Goal: Task Accomplishment & Management: Use online tool/utility

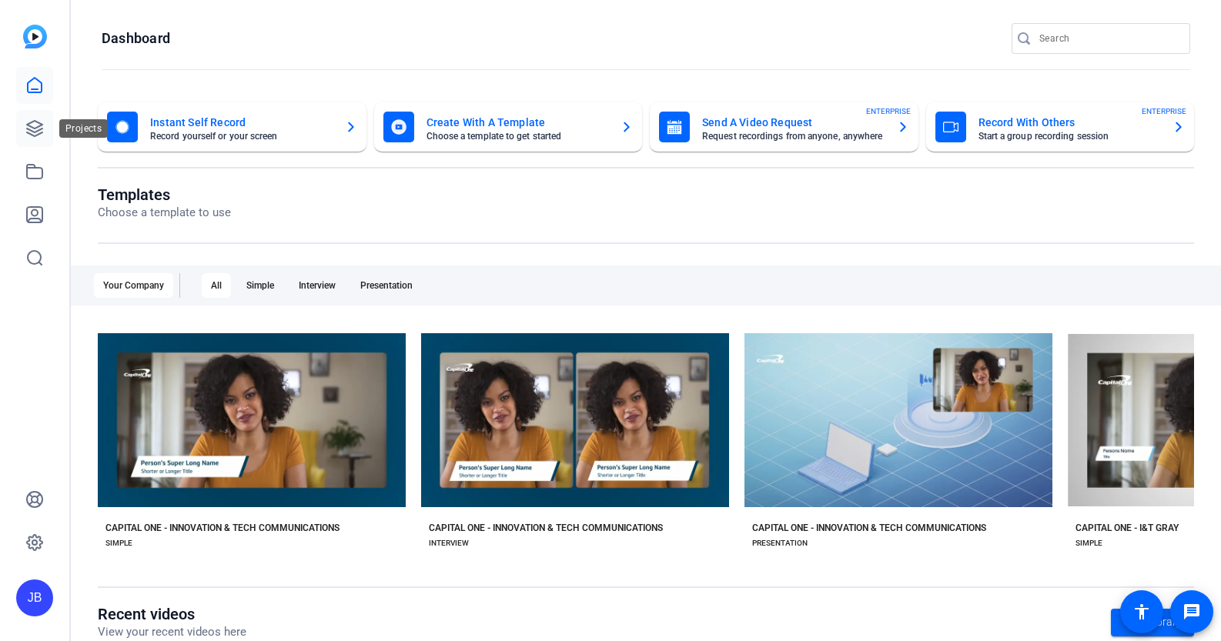
click at [25, 134] on icon at bounding box center [34, 128] width 18 height 18
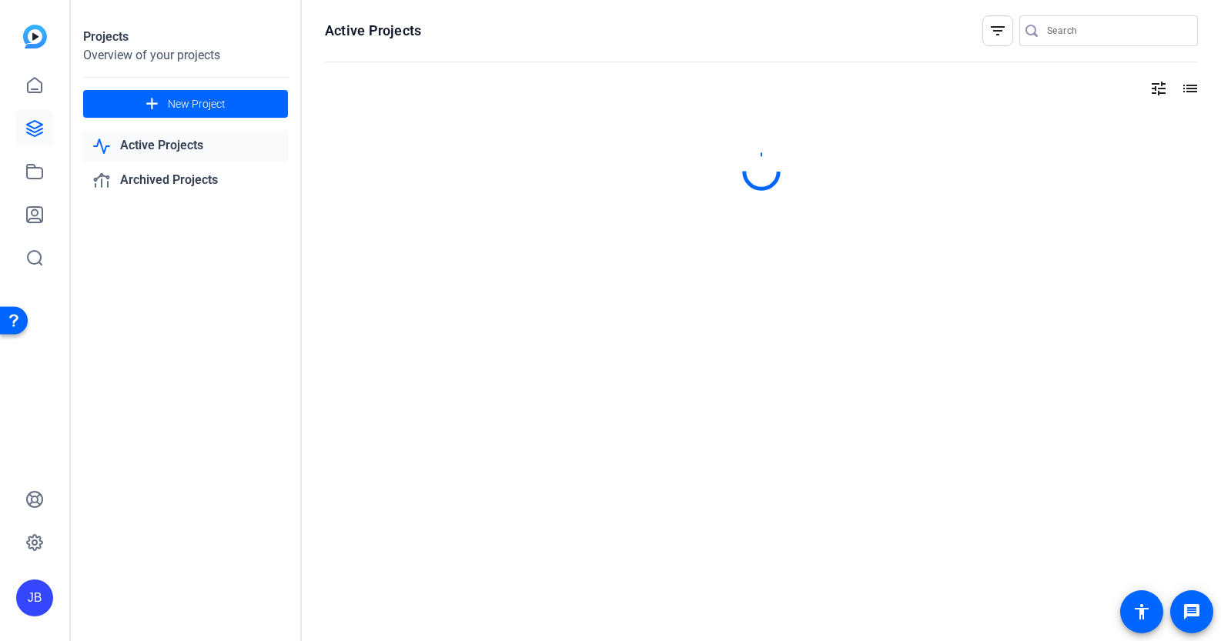
click at [200, 156] on link "Active Projects" at bounding box center [185, 146] width 205 height 32
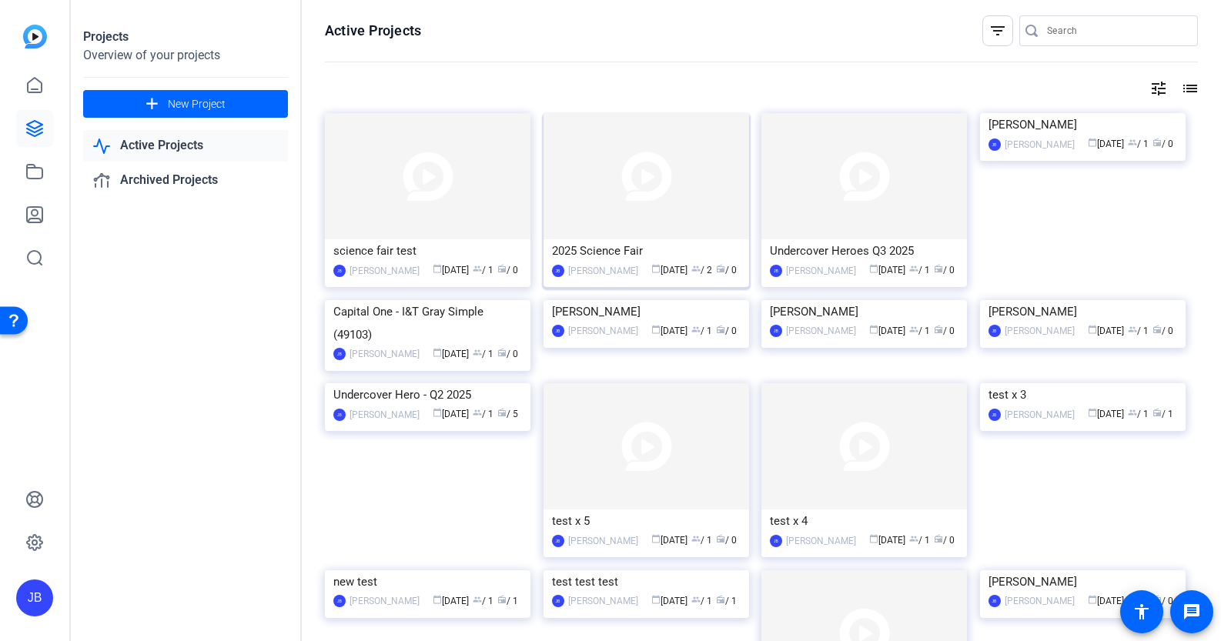
click at [617, 234] on img at bounding box center [647, 176] width 206 height 126
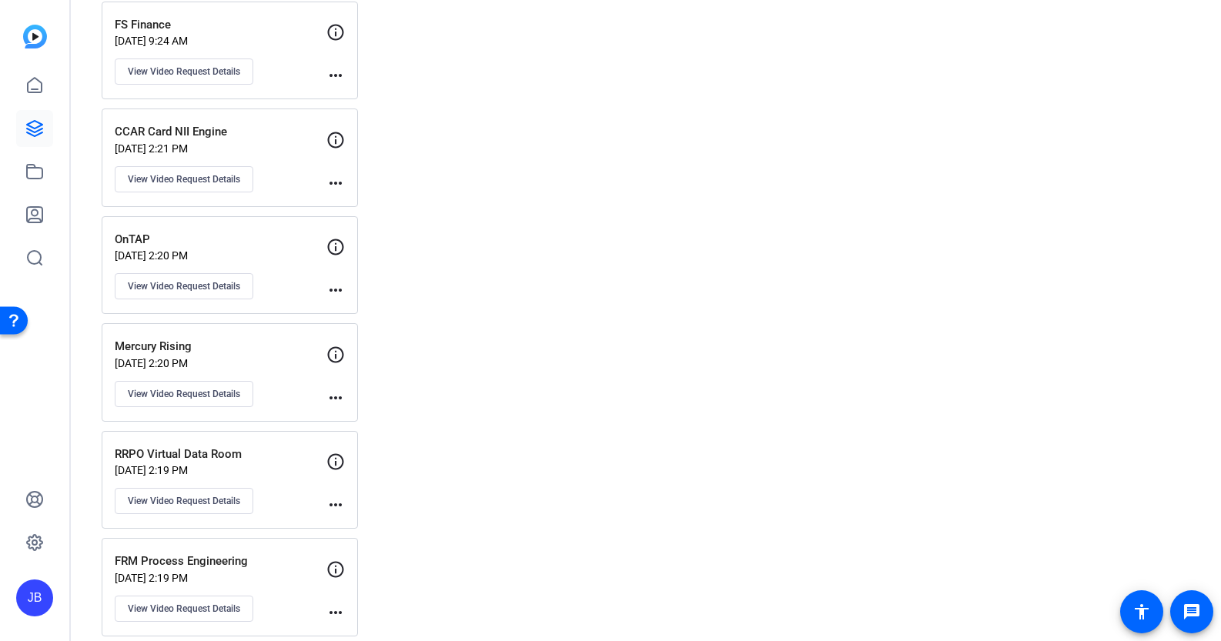
scroll to position [583, 0]
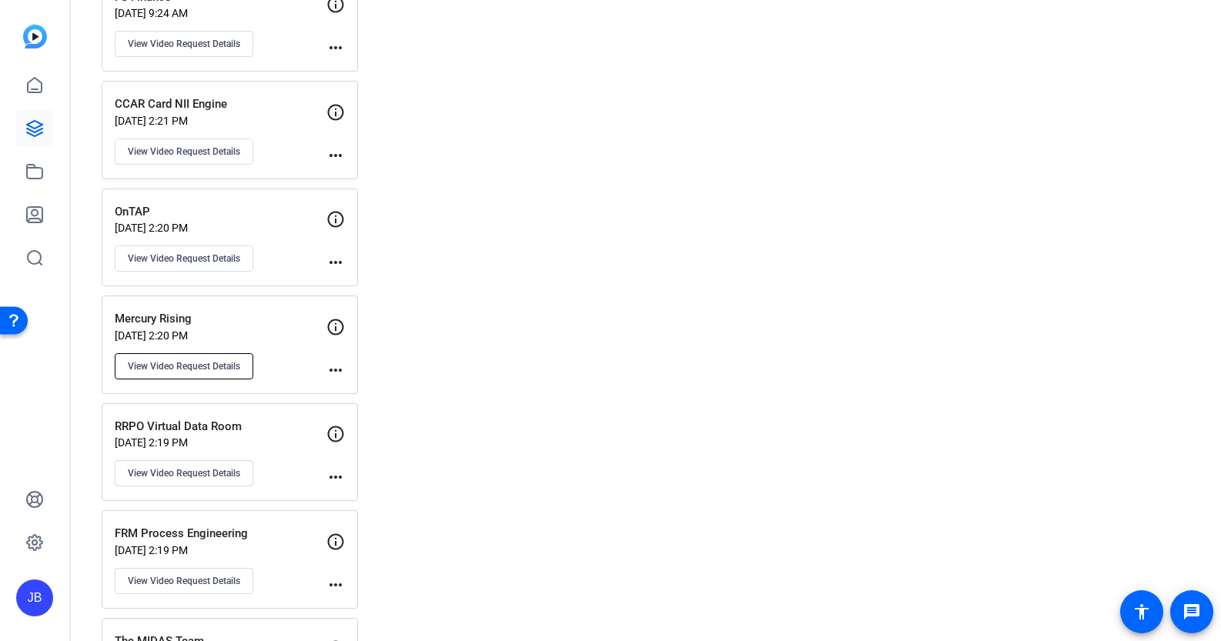
click at [242, 360] on button "View Video Request Details" at bounding box center [184, 366] width 139 height 26
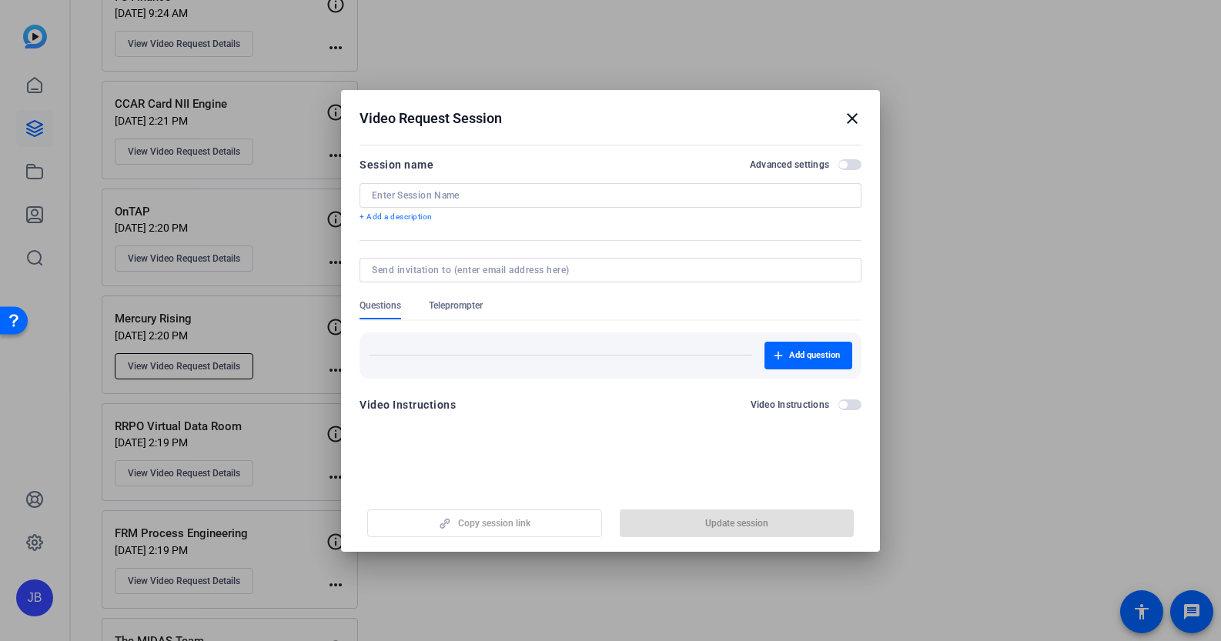
type input "Mercury Rising"
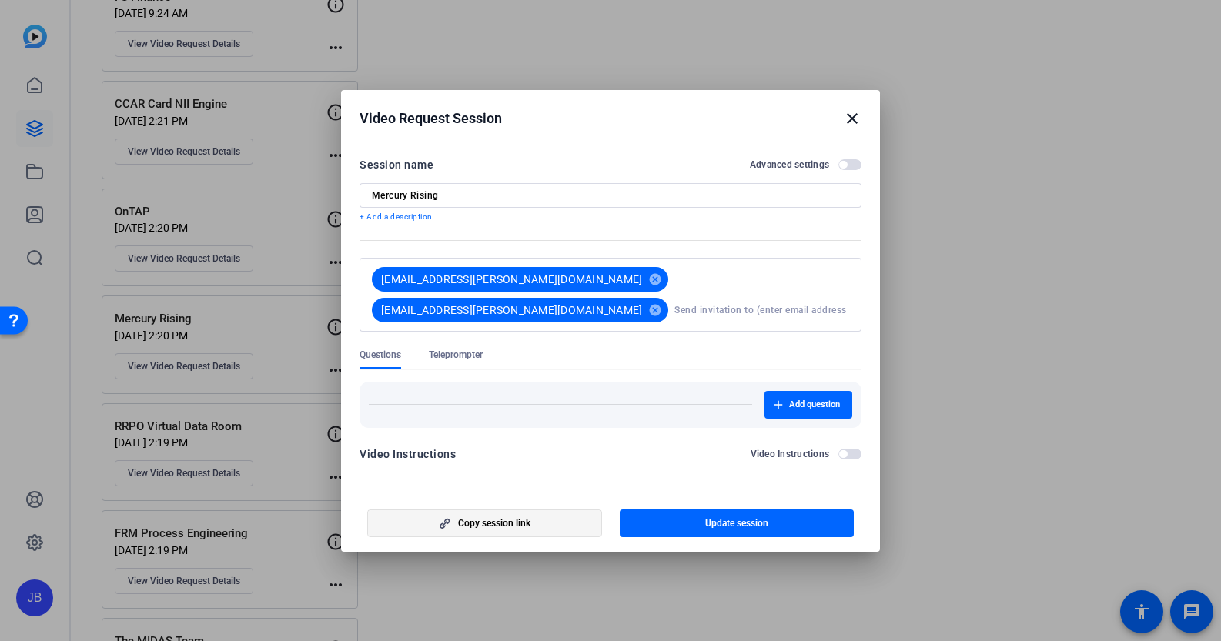
click at [515, 533] on span "button" at bounding box center [484, 523] width 233 height 37
click at [674, 303] on input at bounding box center [761, 310] width 175 height 31
paste input "[EMAIL_ADDRESS][PERSON_NAME][DOMAIN_NAME]"
type input "[EMAIL_ADDRESS][PERSON_NAME][DOMAIN_NAME]"
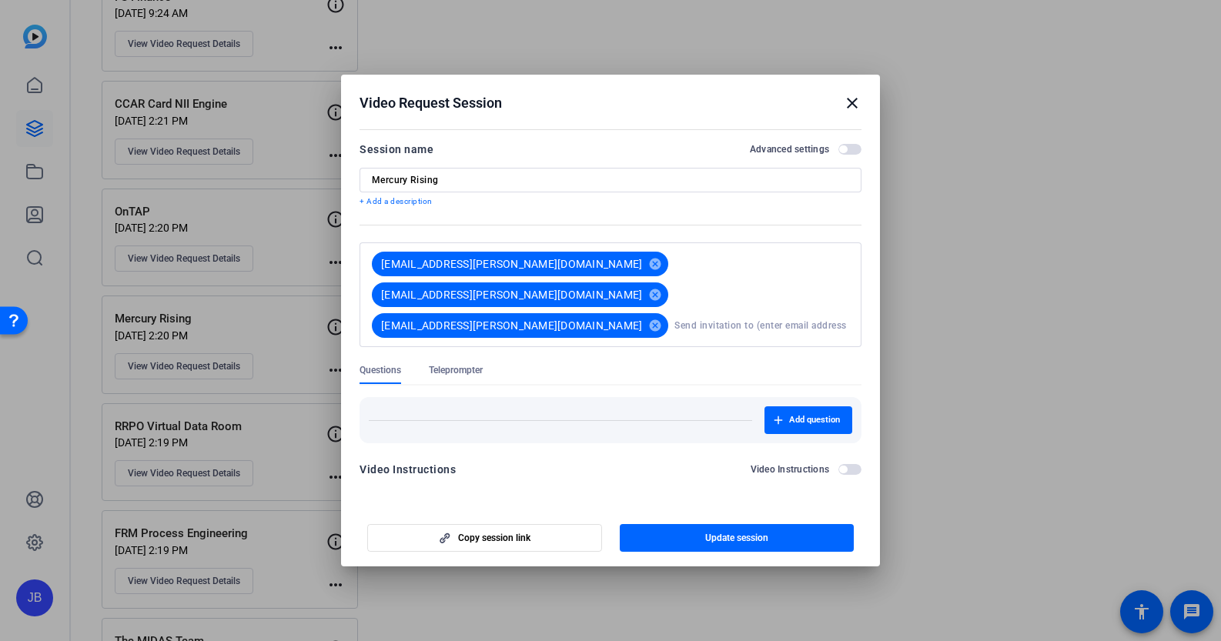
click at [652, 208] on p "+ Add a description" at bounding box center [611, 202] width 502 height 12
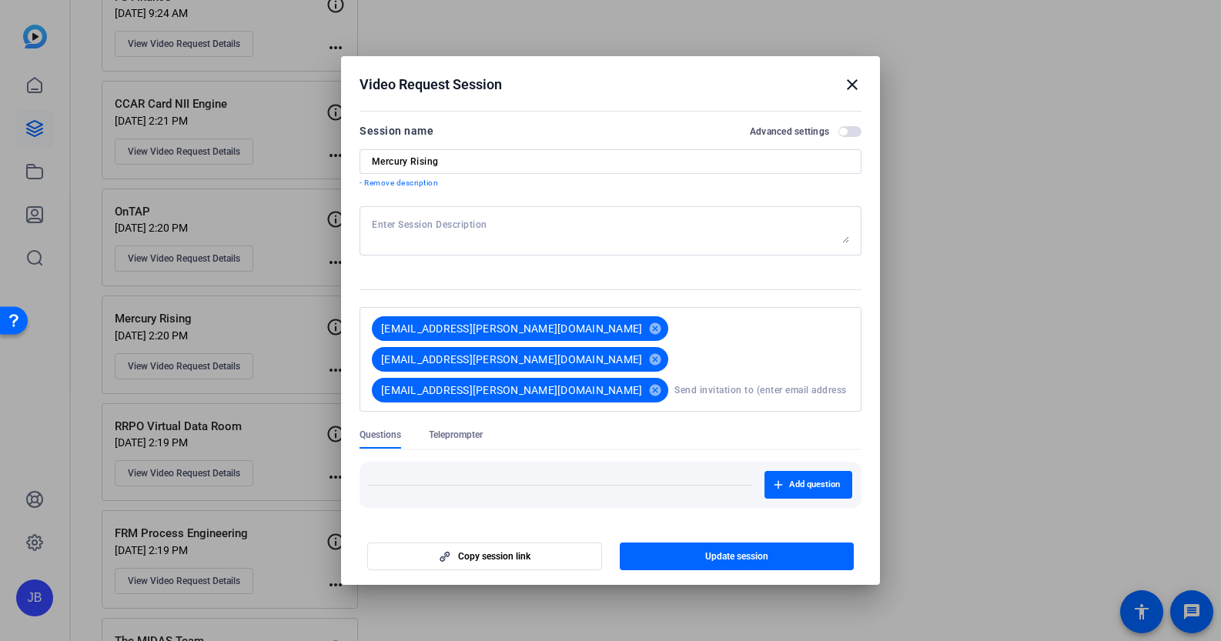
click at [683, 375] on input at bounding box center [761, 390] width 175 height 31
click at [658, 487] on form "Session name Advanced settings Mercury Rising - Remove description [EMAIL_ADDRE…" at bounding box center [611, 337] width 502 height 431
click at [783, 552] on span "button" at bounding box center [737, 556] width 235 height 37
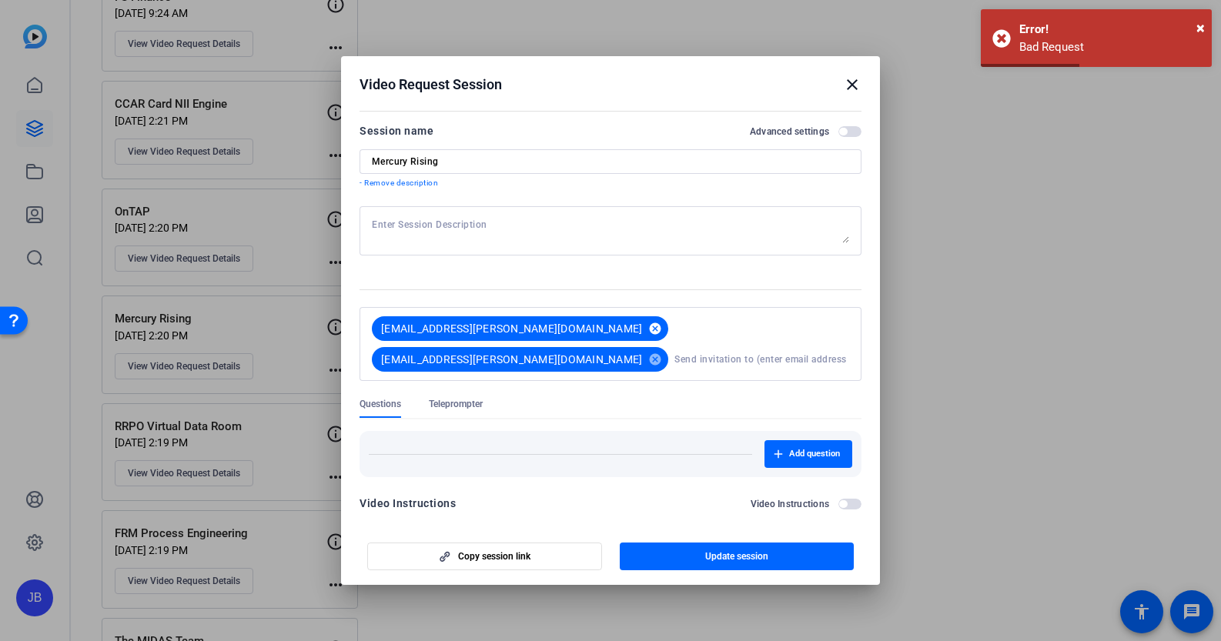
click at [642, 323] on mat-icon "cancel" at bounding box center [655, 329] width 26 height 14
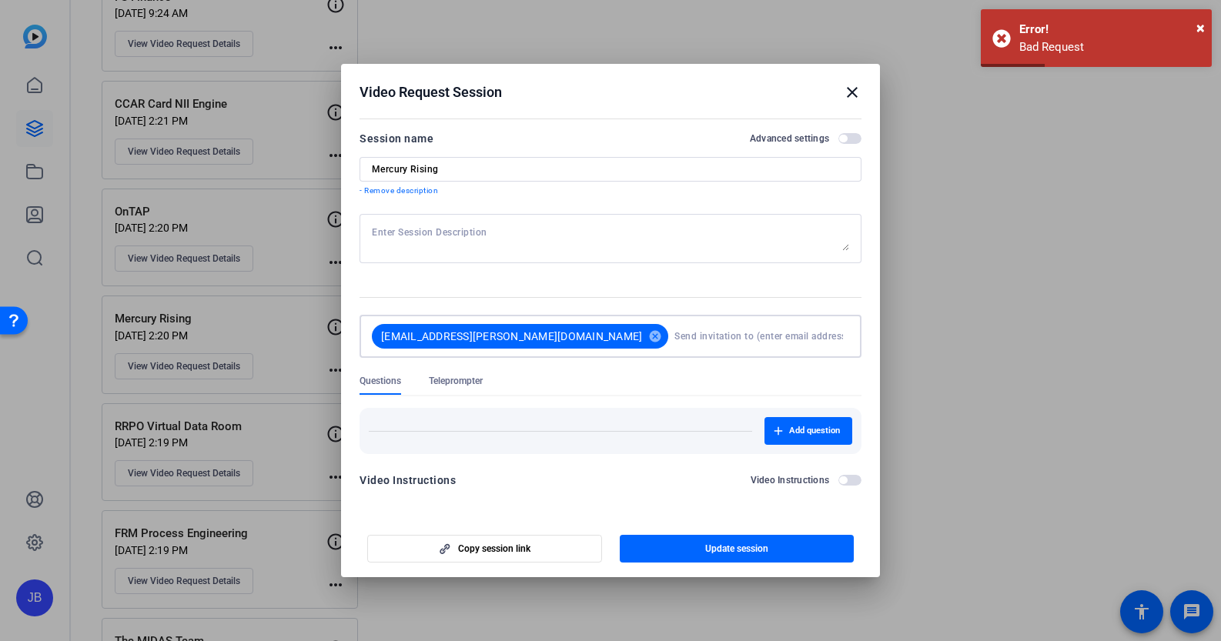
click at [674, 336] on input at bounding box center [758, 336] width 169 height 31
paste input "[EMAIL_ADDRESS][PERSON_NAME][DOMAIN_NAME]"
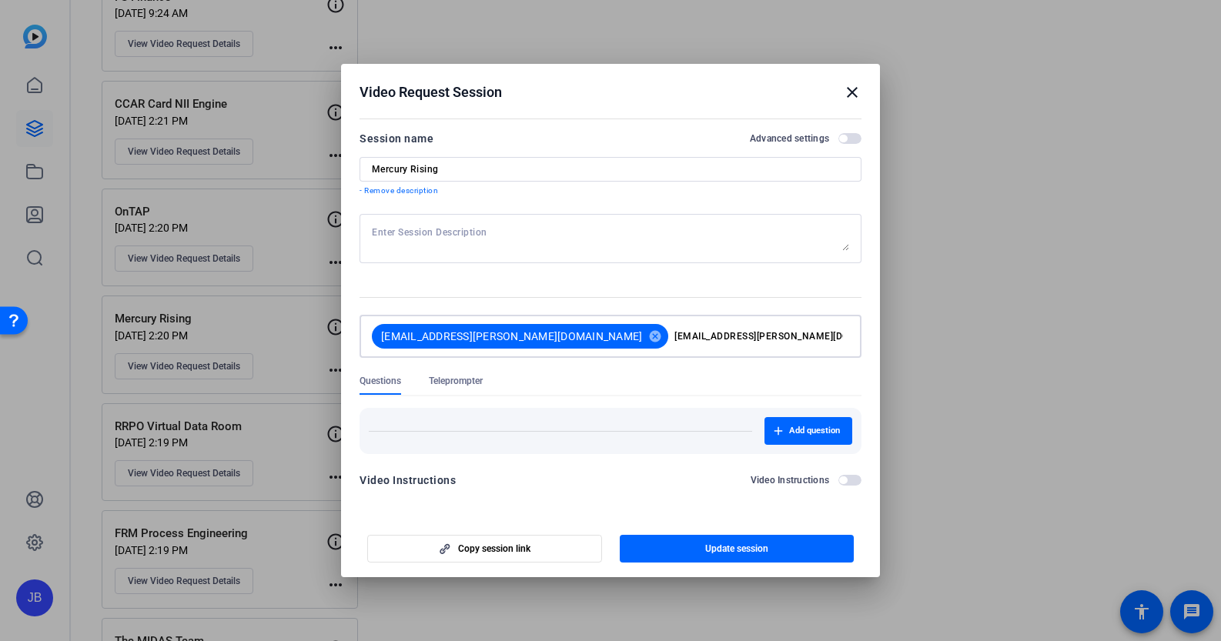
type input "[EMAIL_ADDRESS][PERSON_NAME][DOMAIN_NAME]"
click at [751, 232] on textarea at bounding box center [610, 238] width 477 height 25
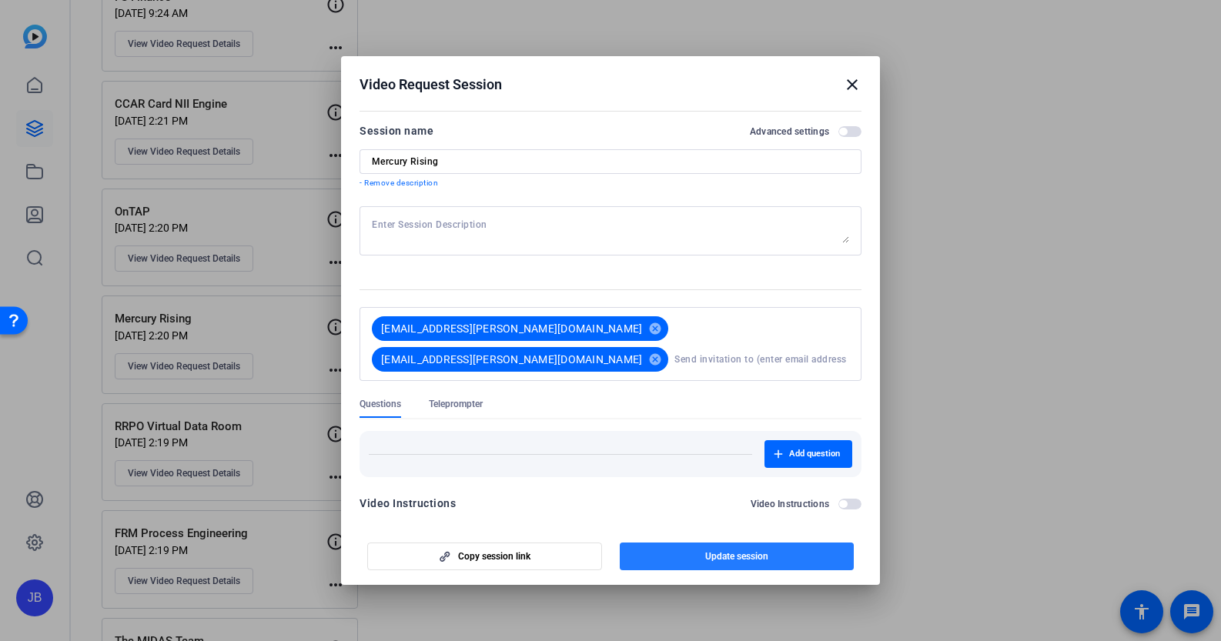
drag, startPoint x: 774, startPoint y: 547, endPoint x: 762, endPoint y: 534, distance: 18.0
click at [774, 547] on span "button" at bounding box center [737, 556] width 235 height 37
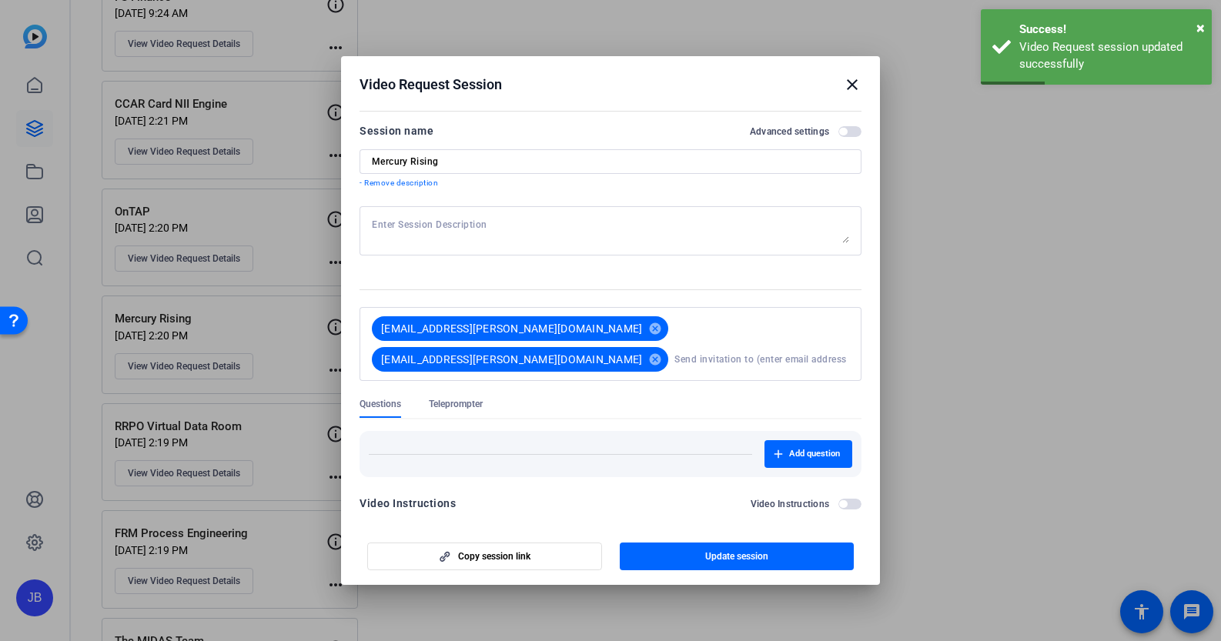
click at [857, 78] on mat-icon "close" at bounding box center [852, 84] width 18 height 18
